Goal: Task Accomplishment & Management: Use online tool/utility

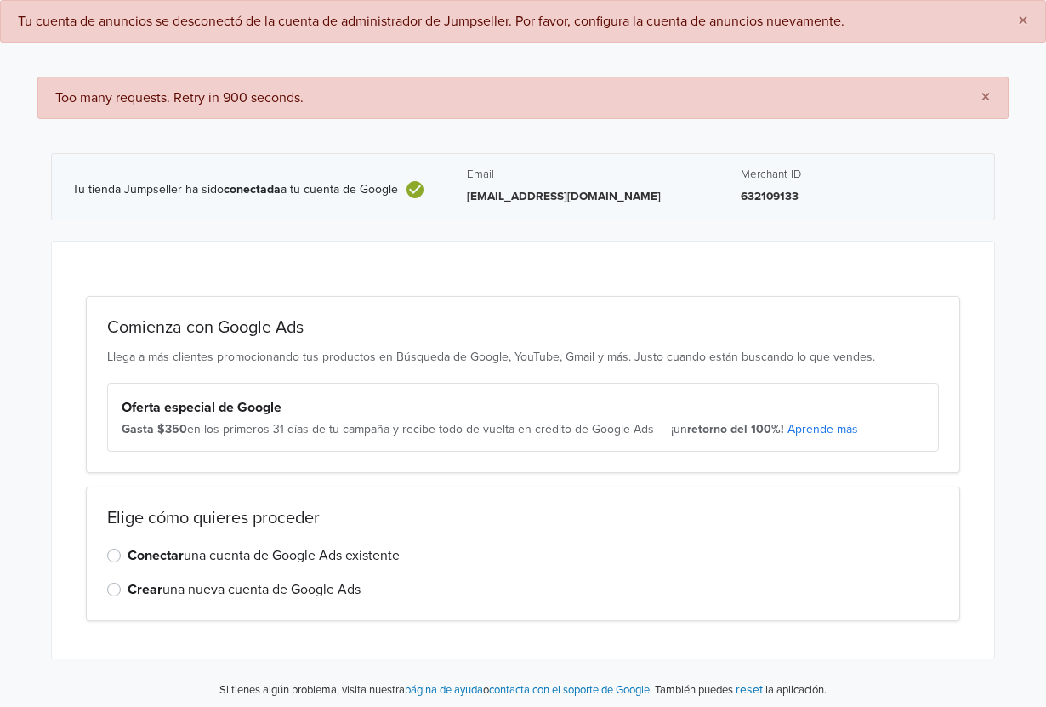
scroll to position [75, 0]
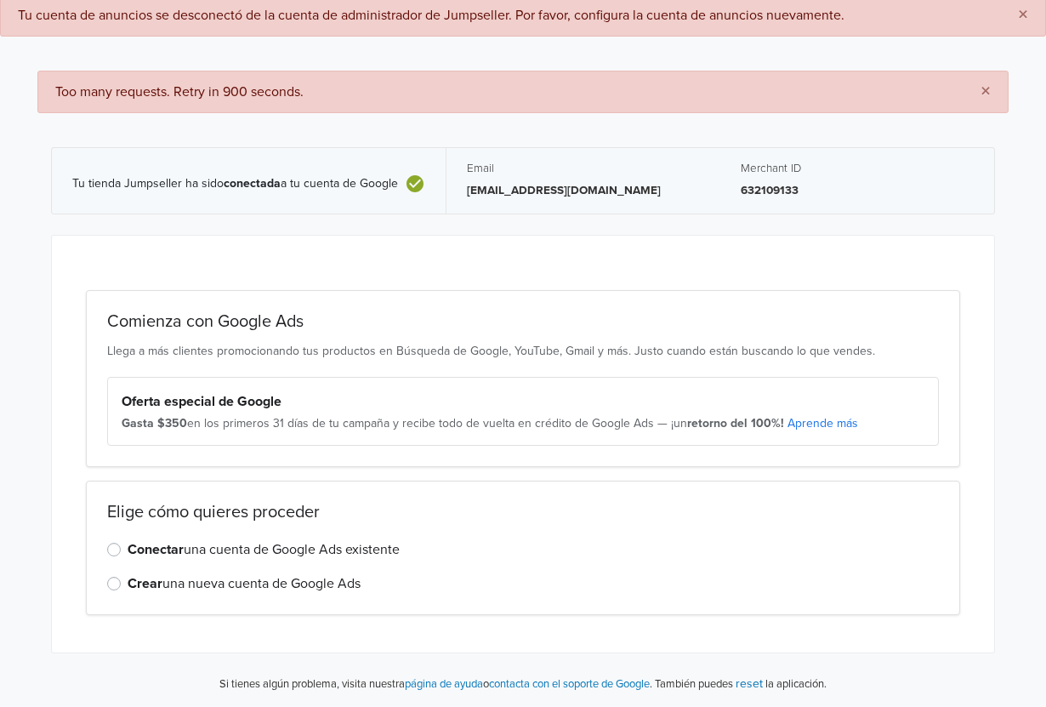
click at [185, 548] on label "Conectar una cuenta de Google Ads existente" at bounding box center [264, 549] width 272 height 20
click at [0, 0] on input "Conectar una cuenta de Google Ads existente" at bounding box center [0, 0] width 0 height 0
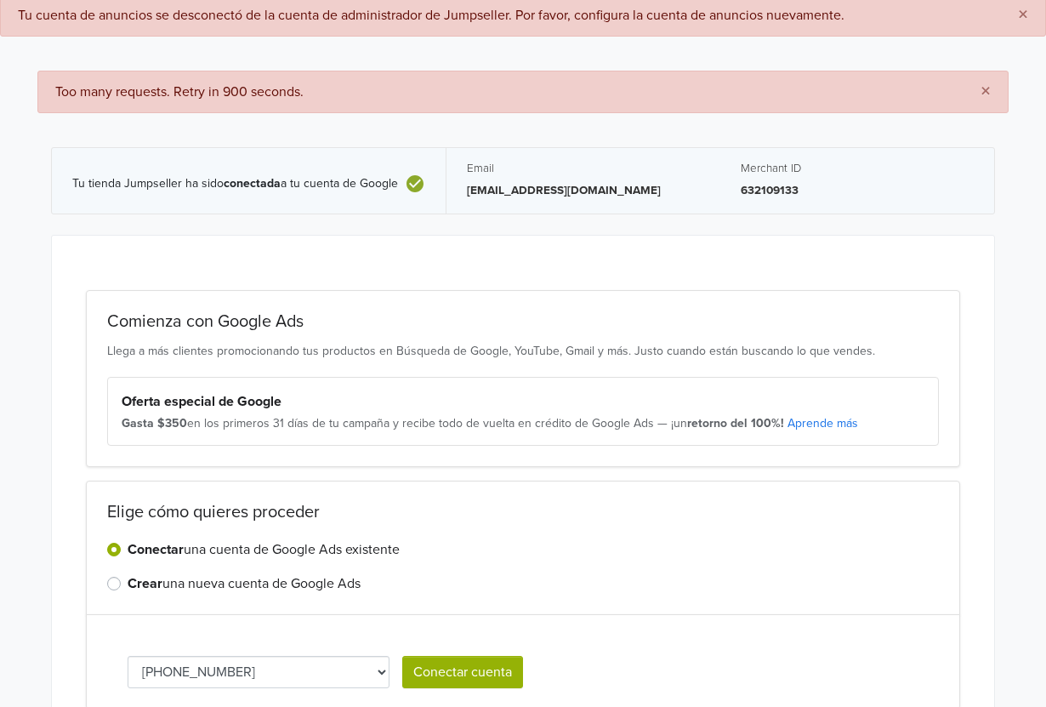
scroll to position [169, 0]
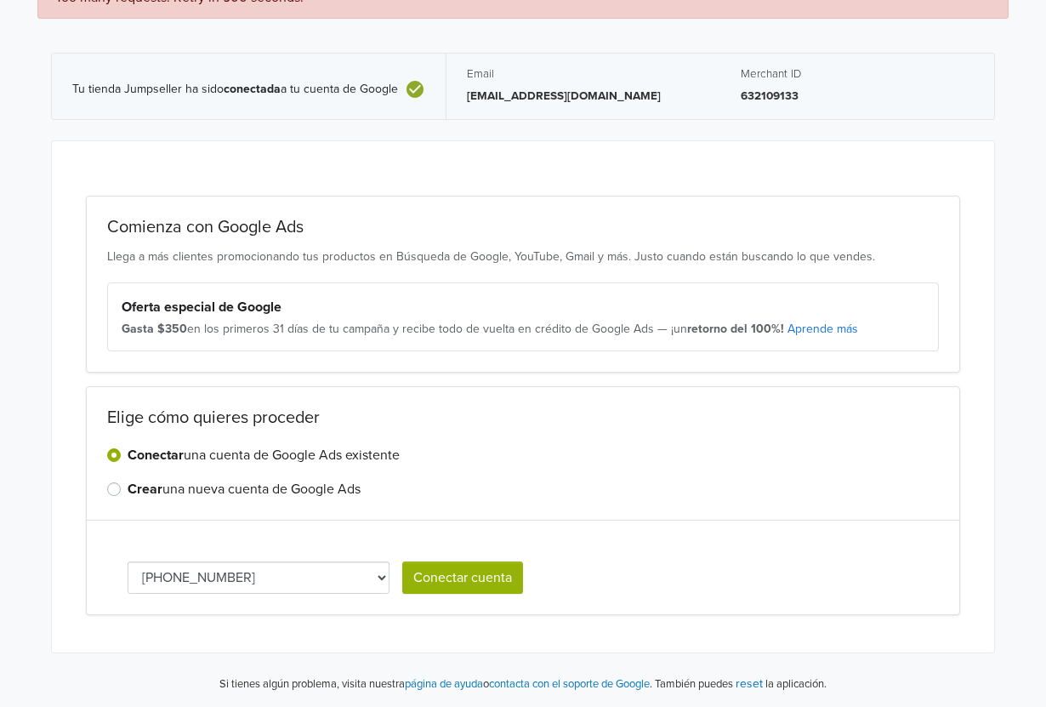
click at [462, 578] on button "Conectar cuenta" at bounding box center [462, 577] width 121 height 32
click at [369, 567] on select "[PHONE_NUMBER] [PHONE_NUMBER]" at bounding box center [259, 577] width 262 height 32
select select "7288341078"
click at [467, 582] on button "Conectar cuenta" at bounding box center [462, 577] width 121 height 32
select select "7288341078"
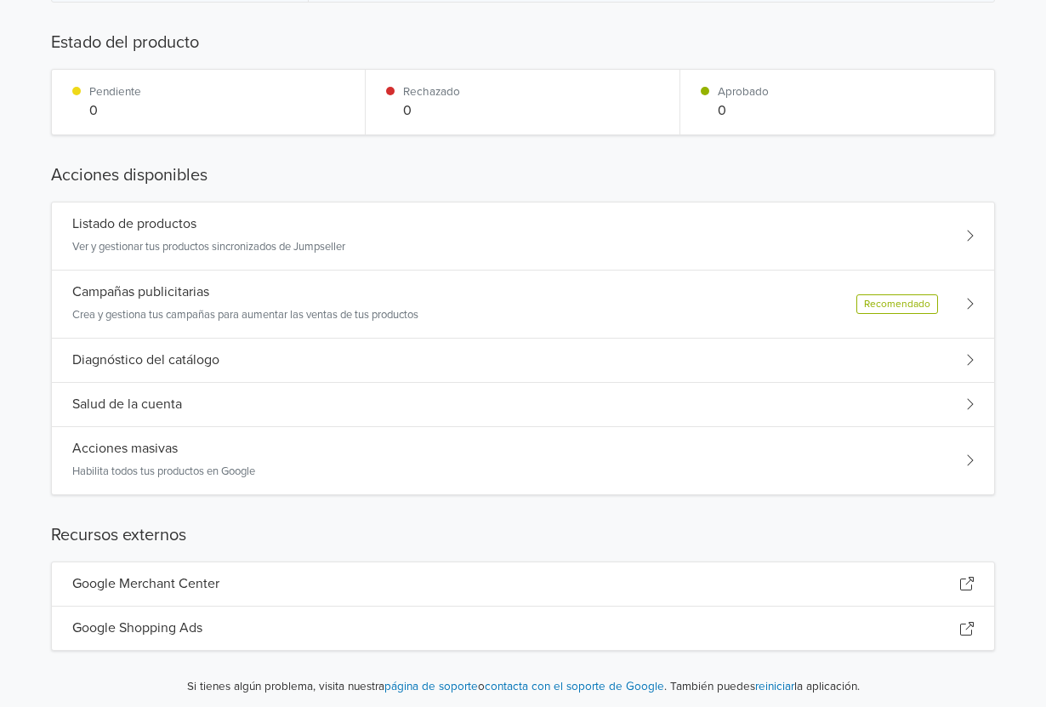
scroll to position [219, 0]
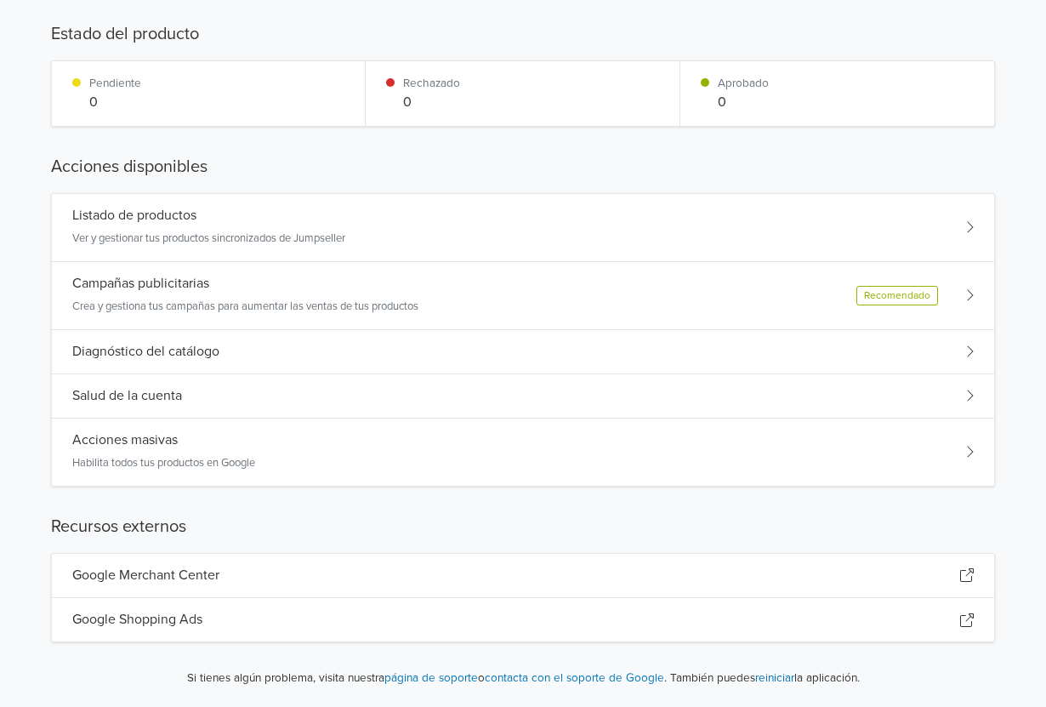
click at [963, 449] on div "Acciones masivas Habilita todos tus productos en Google" at bounding box center [523, 451] width 942 height 67
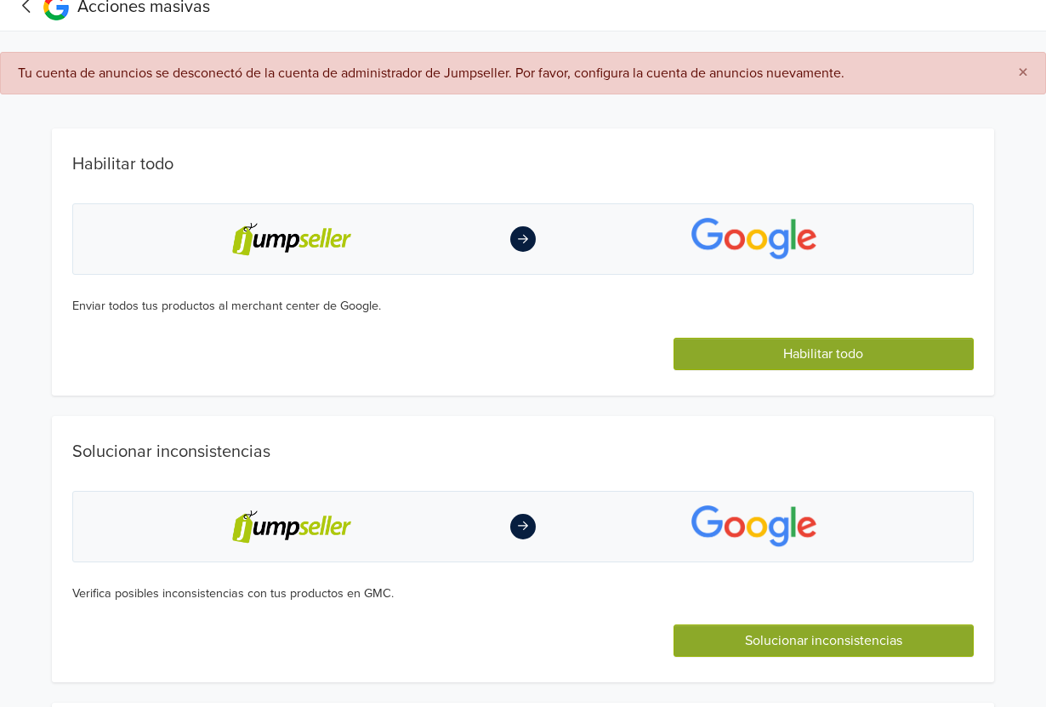
scroll to position [0, 0]
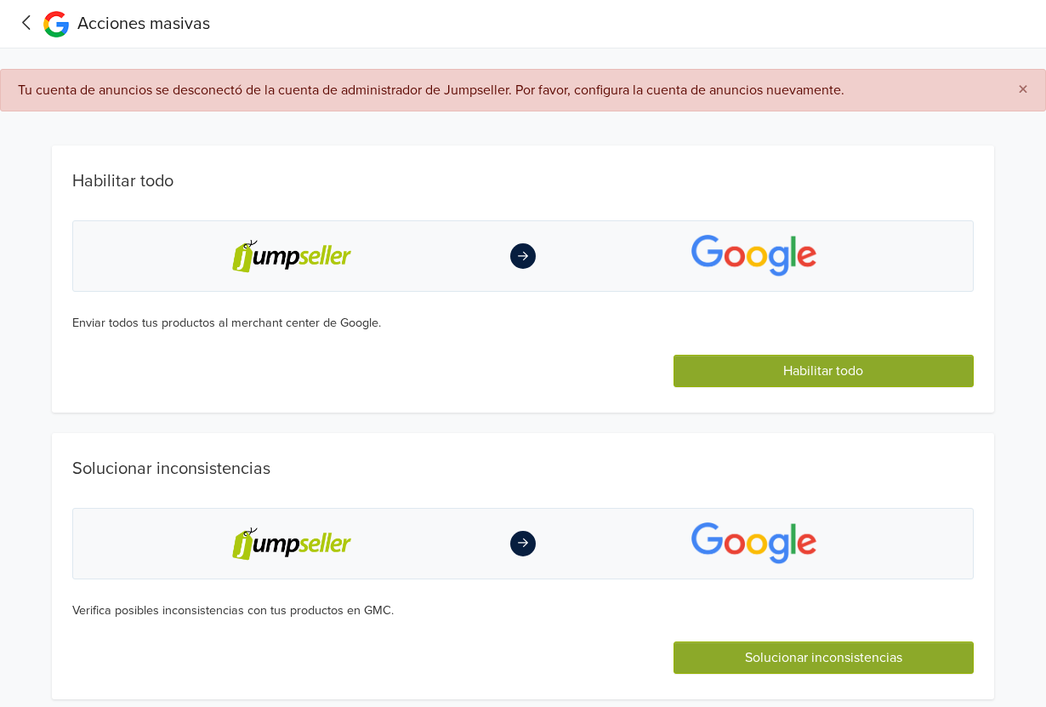
click at [28, 20] on icon at bounding box center [27, 22] width 26 height 21
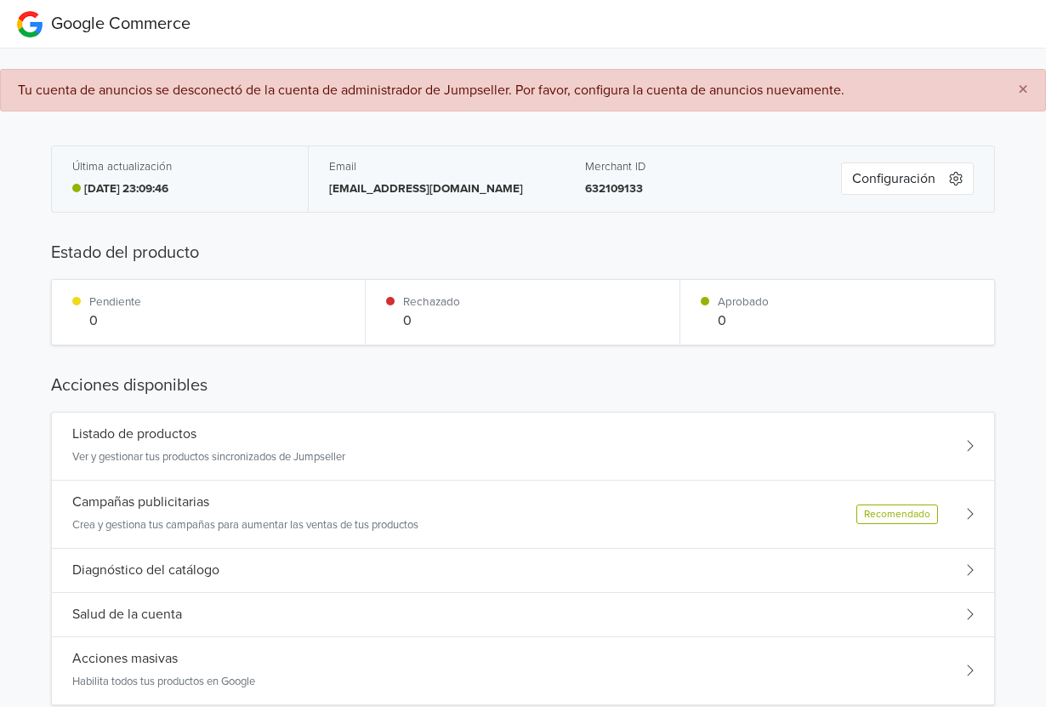
click at [897, 186] on button "Configuración" at bounding box center [907, 178] width 133 height 32
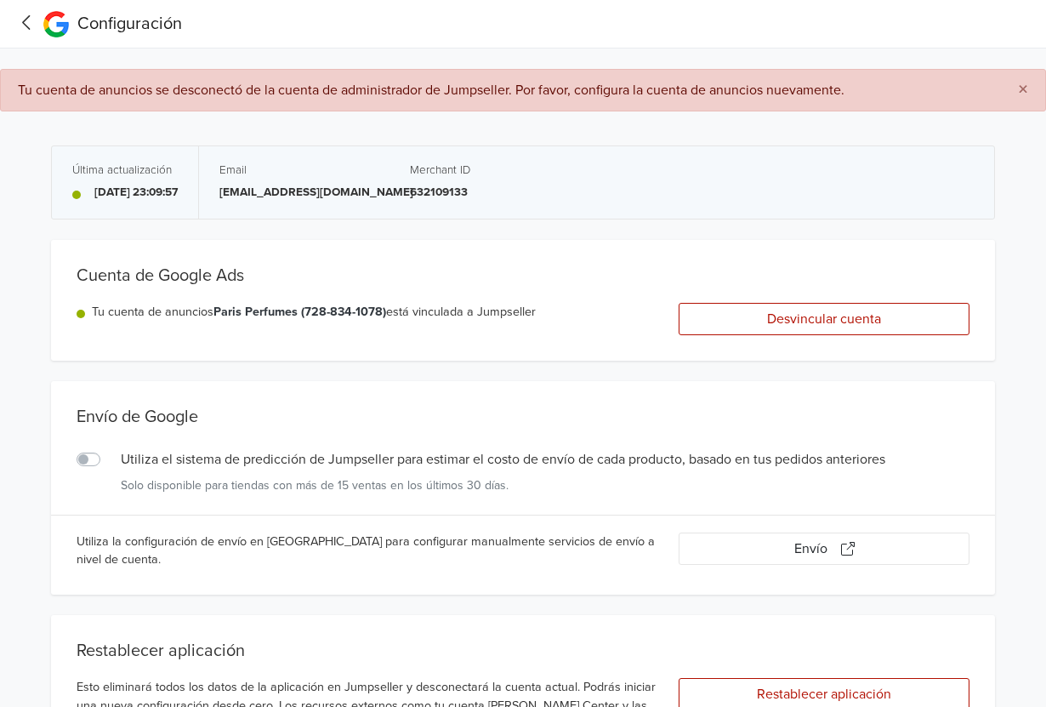
click at [28, 31] on icon at bounding box center [27, 22] width 26 height 21
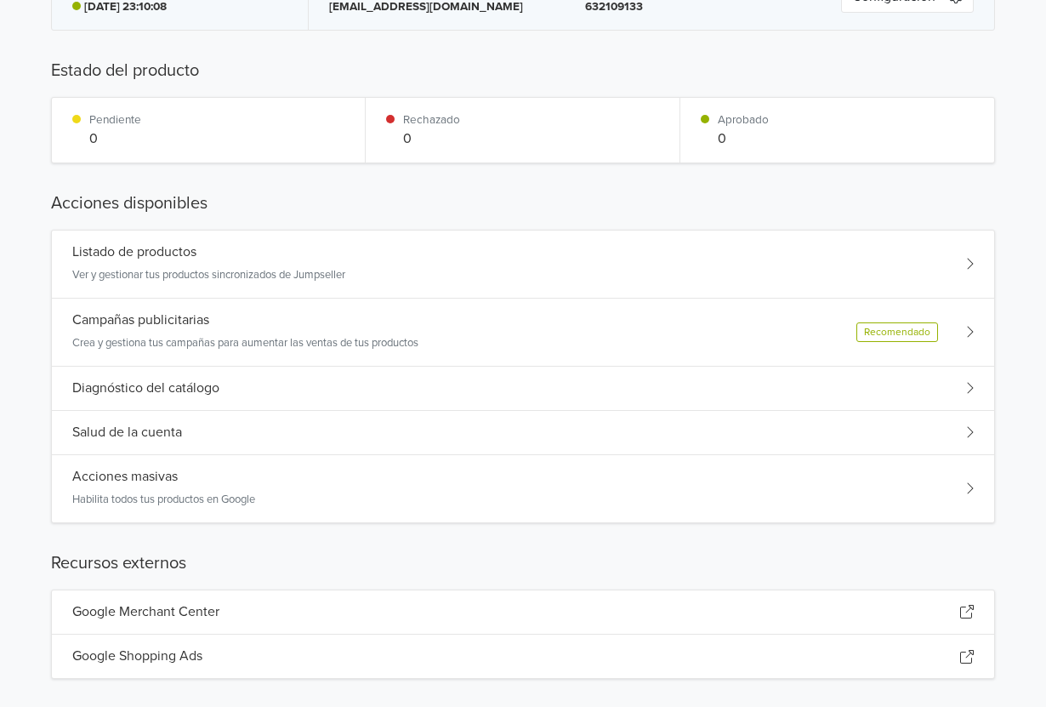
scroll to position [219, 0]
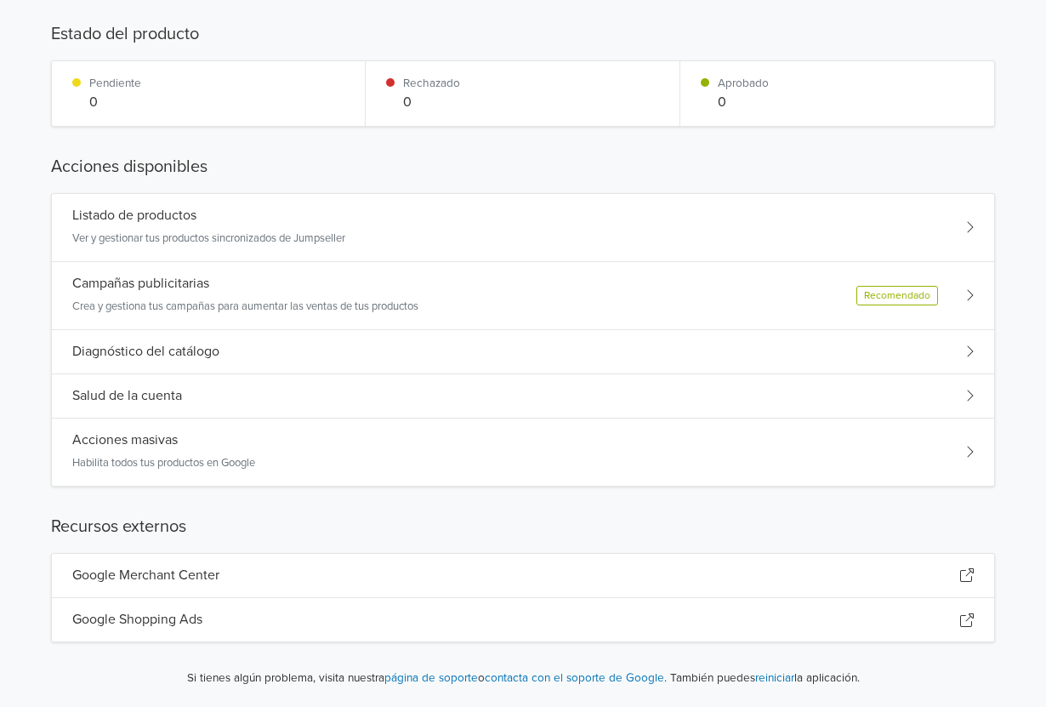
click at [395, 447] on div "Acciones masivas Habilita todos tus productos en Google" at bounding box center [523, 451] width 942 height 67
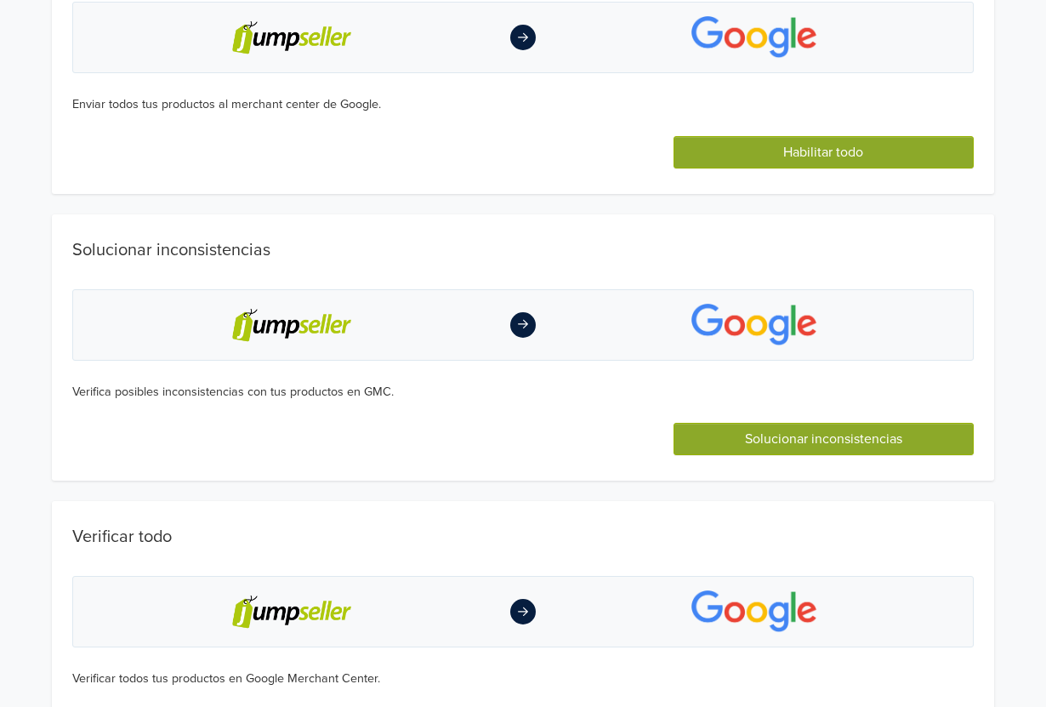
click at [349, 392] on div "Verifica posibles inconsistencias con tus productos en GMC." at bounding box center [522, 392] width 901 height 19
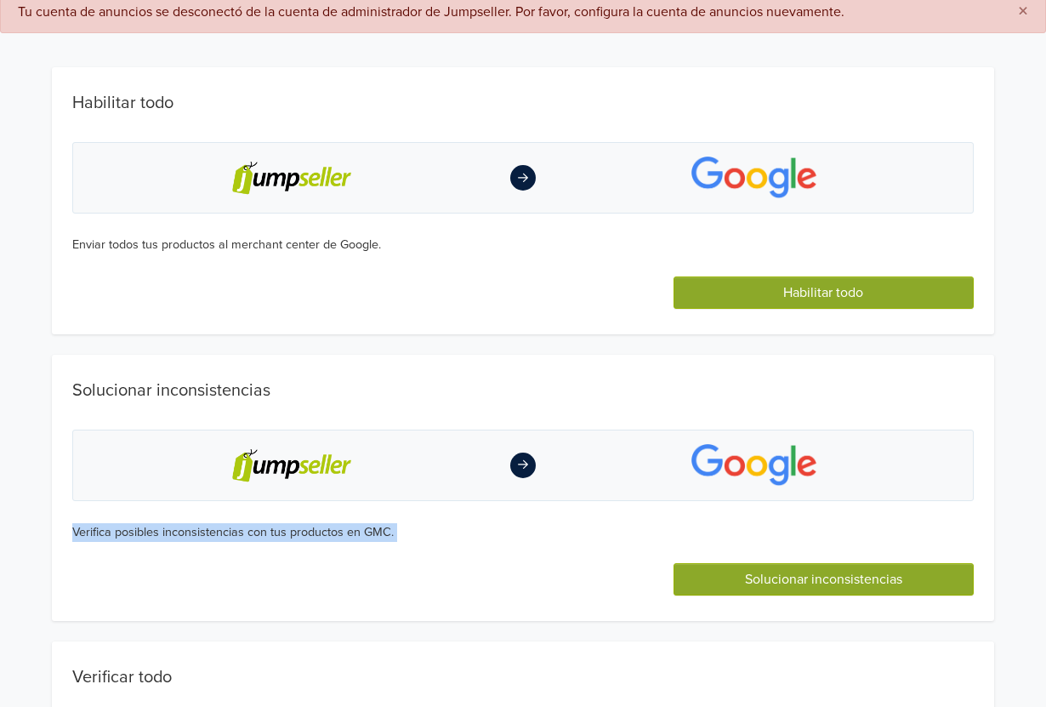
scroll to position [0, 0]
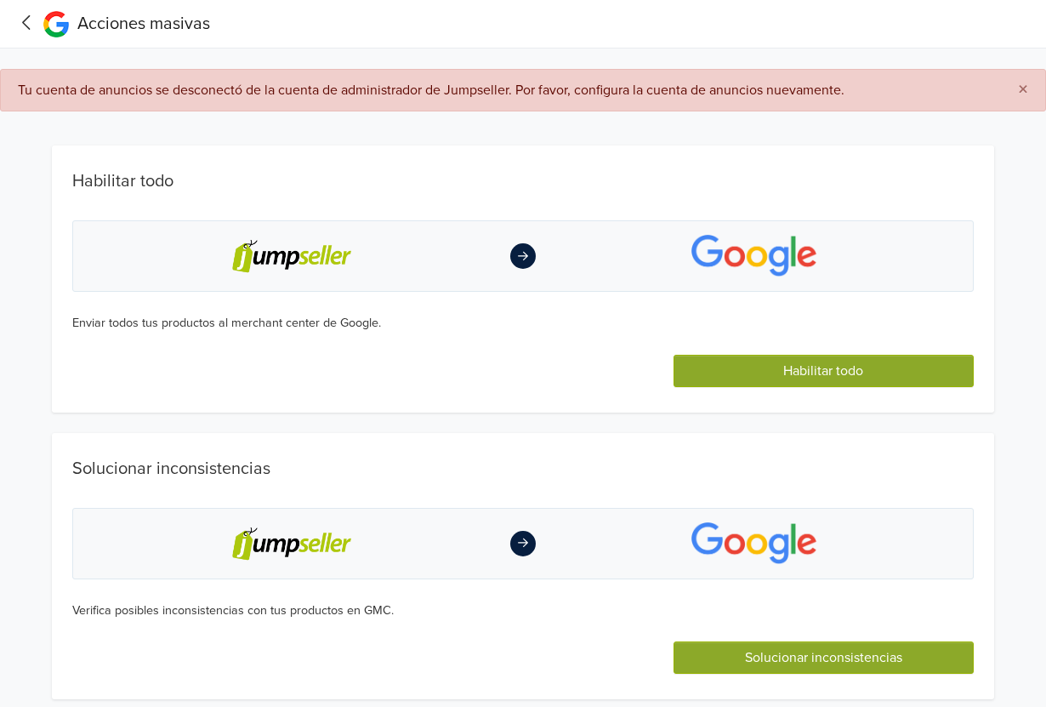
click at [27, 34] on div at bounding box center [27, 24] width 26 height 24
click at [27, 18] on icon at bounding box center [26, 22] width 8 height 14
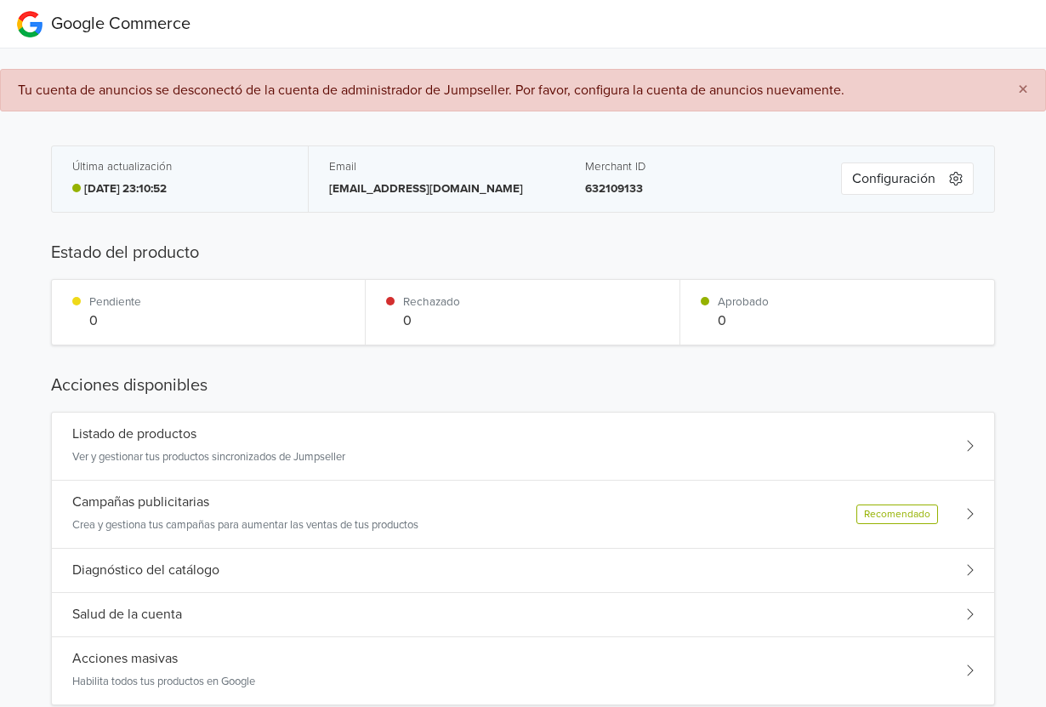
click at [404, 191] on p "[EMAIL_ADDRESS][DOMAIN_NAME]" at bounding box center [436, 188] width 215 height 17
click at [595, 434] on div "Listado de productos Ver y gestionar tus productos sincronizados de Jumpseller" at bounding box center [523, 446] width 942 height 68
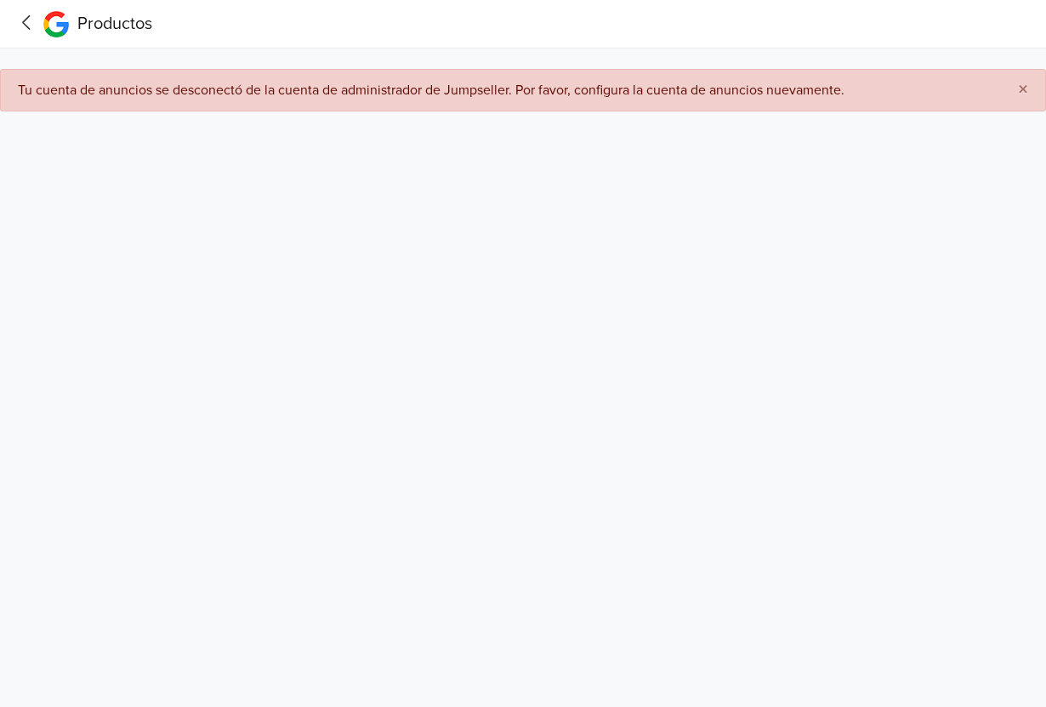
click at [1023, 92] on span "×" at bounding box center [1023, 89] width 10 height 25
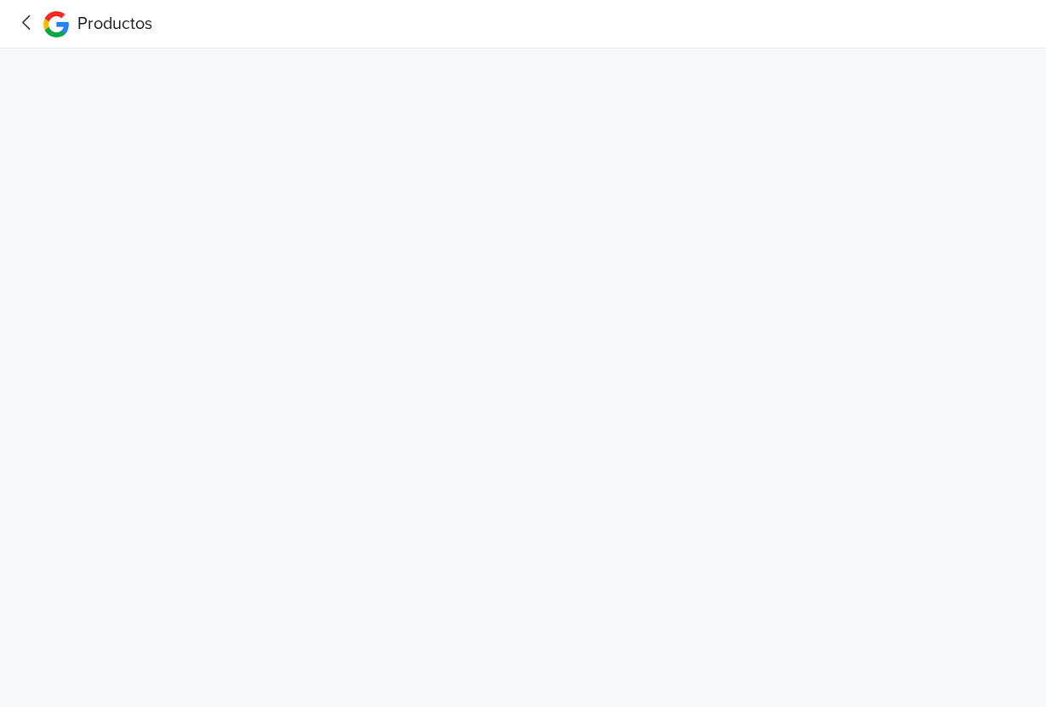
click at [6, 25] on nav "Productos" at bounding box center [523, 24] width 1046 height 48
click at [26, 26] on icon at bounding box center [26, 22] width 8 height 14
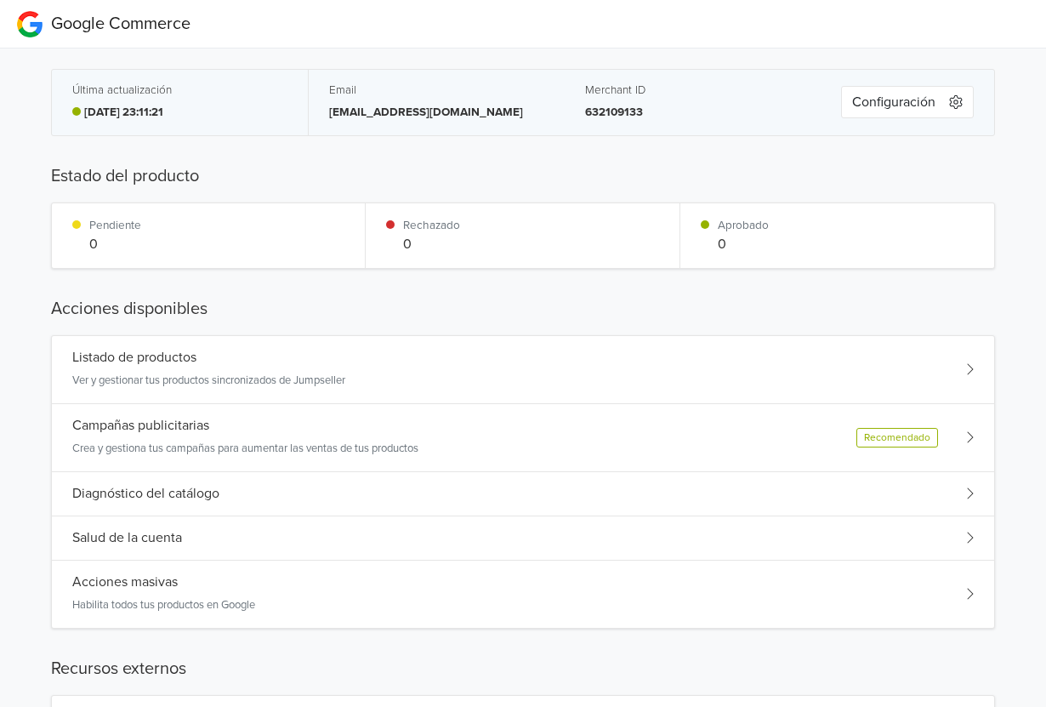
click at [889, 107] on button "Configuración" at bounding box center [907, 102] width 133 height 32
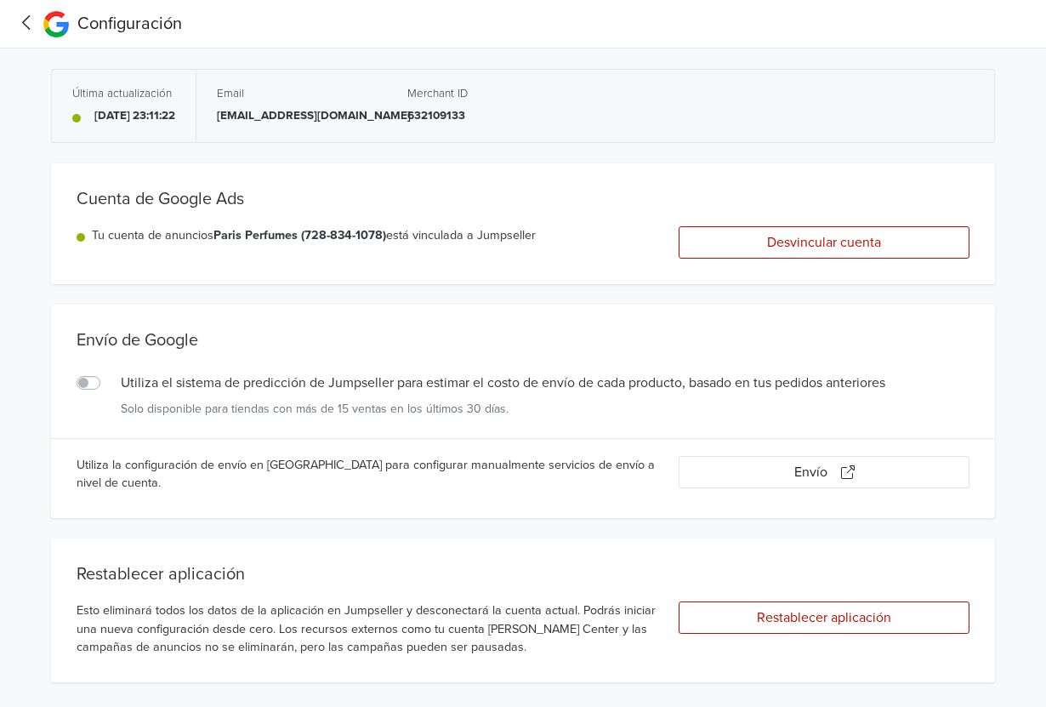
scroll to position [15, 0]
